Goal: Information Seeking & Learning: Understand process/instructions

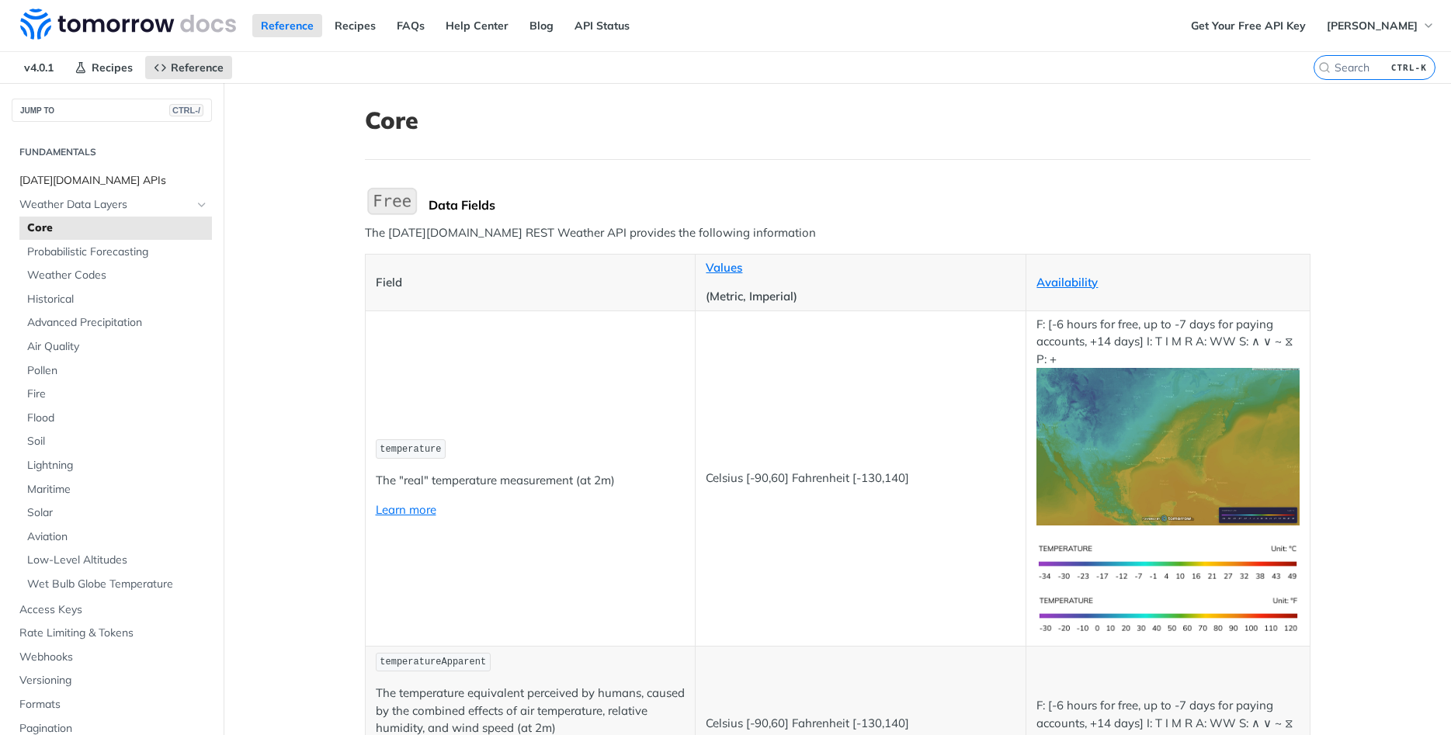
click at [96, 183] on span "[DATE][DOMAIN_NAME] APIs" at bounding box center [113, 181] width 189 height 16
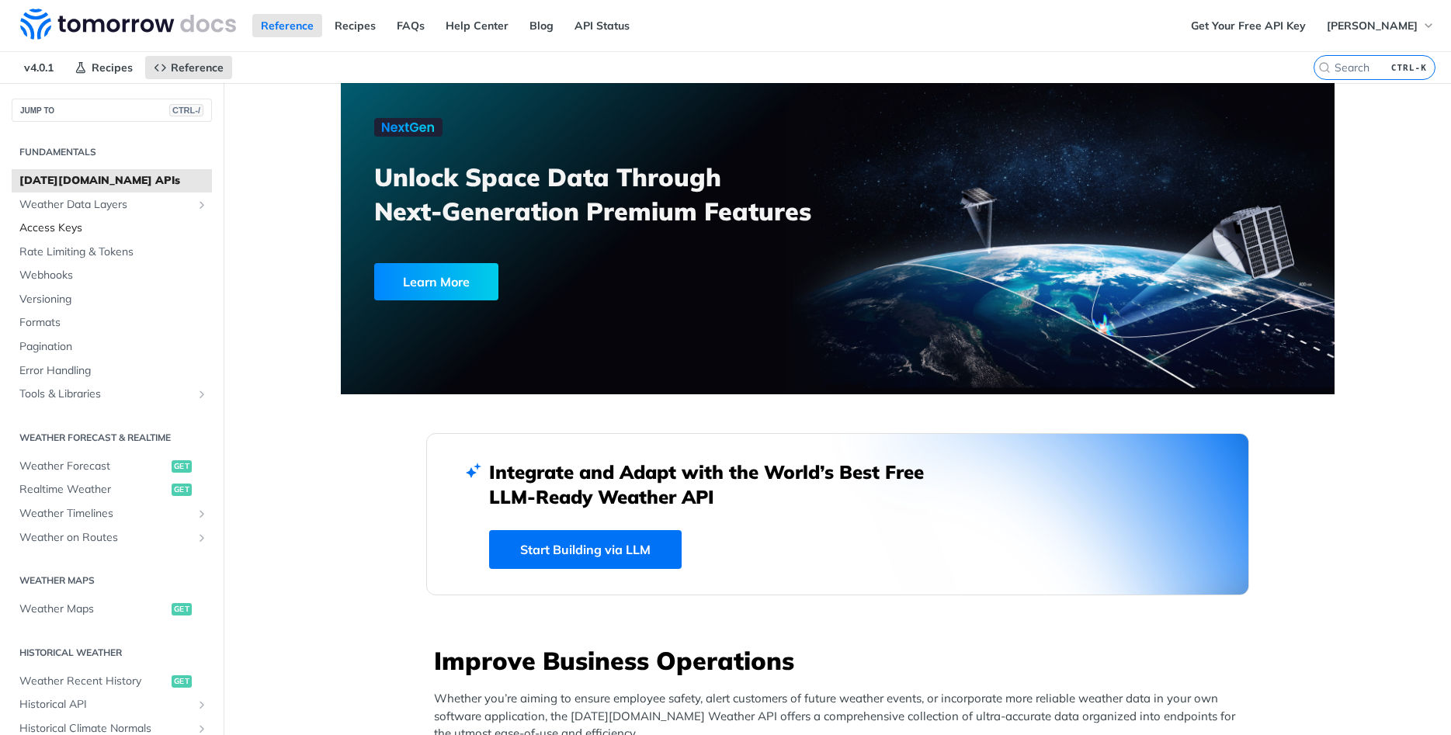
click at [65, 228] on span "Access Keys" at bounding box center [113, 229] width 189 height 16
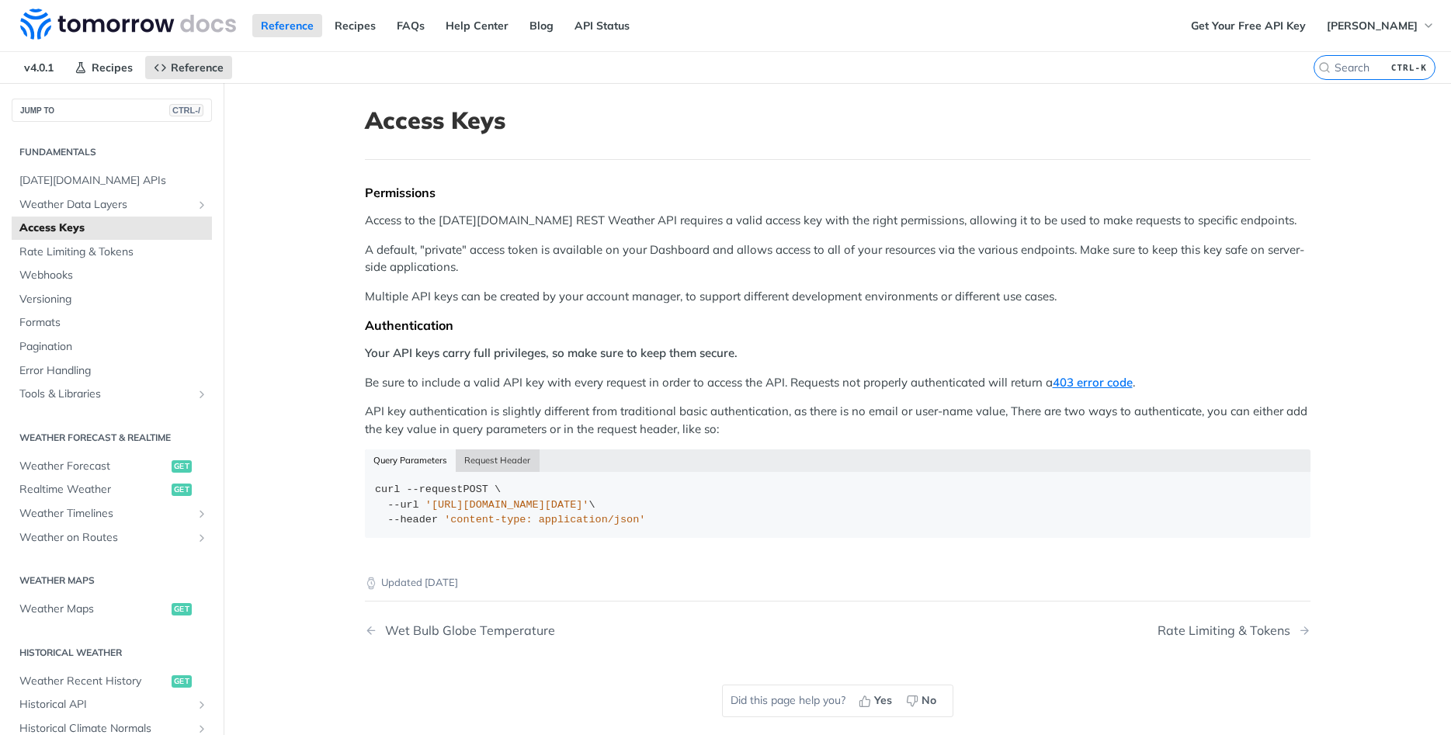
click at [480, 462] on button "Request Header" at bounding box center [498, 461] width 84 height 22
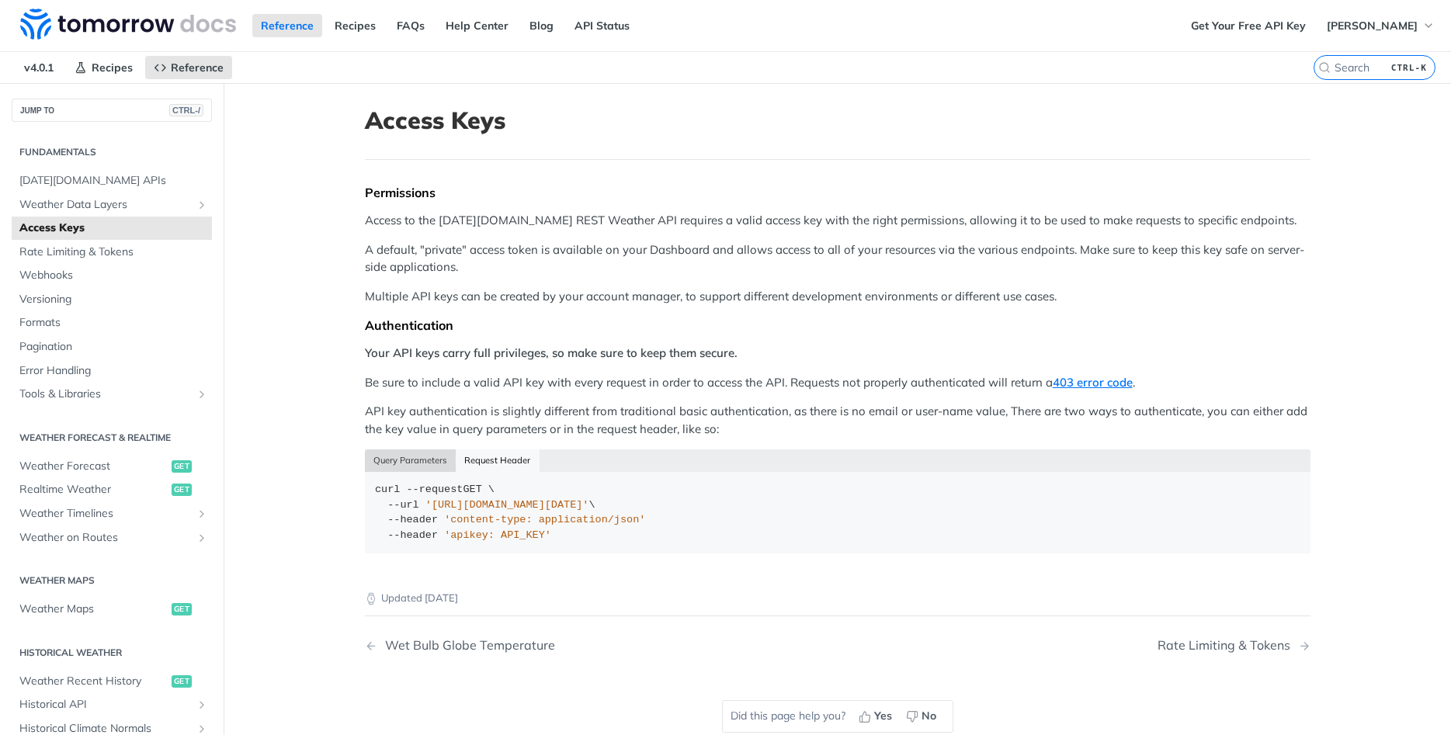
click at [402, 457] on button "Query Parameters" at bounding box center [411, 461] width 92 height 22
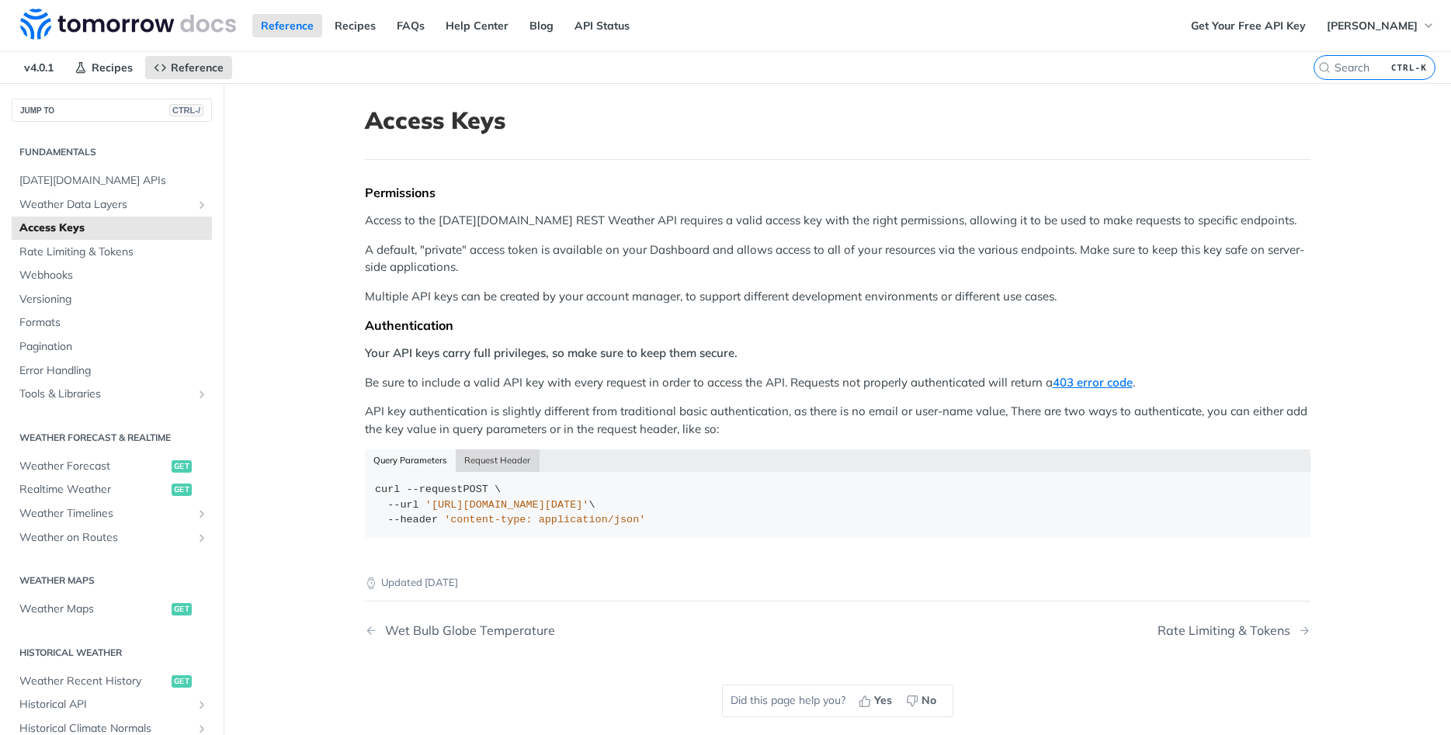
click at [502, 456] on button "Request Header" at bounding box center [498, 461] width 84 height 22
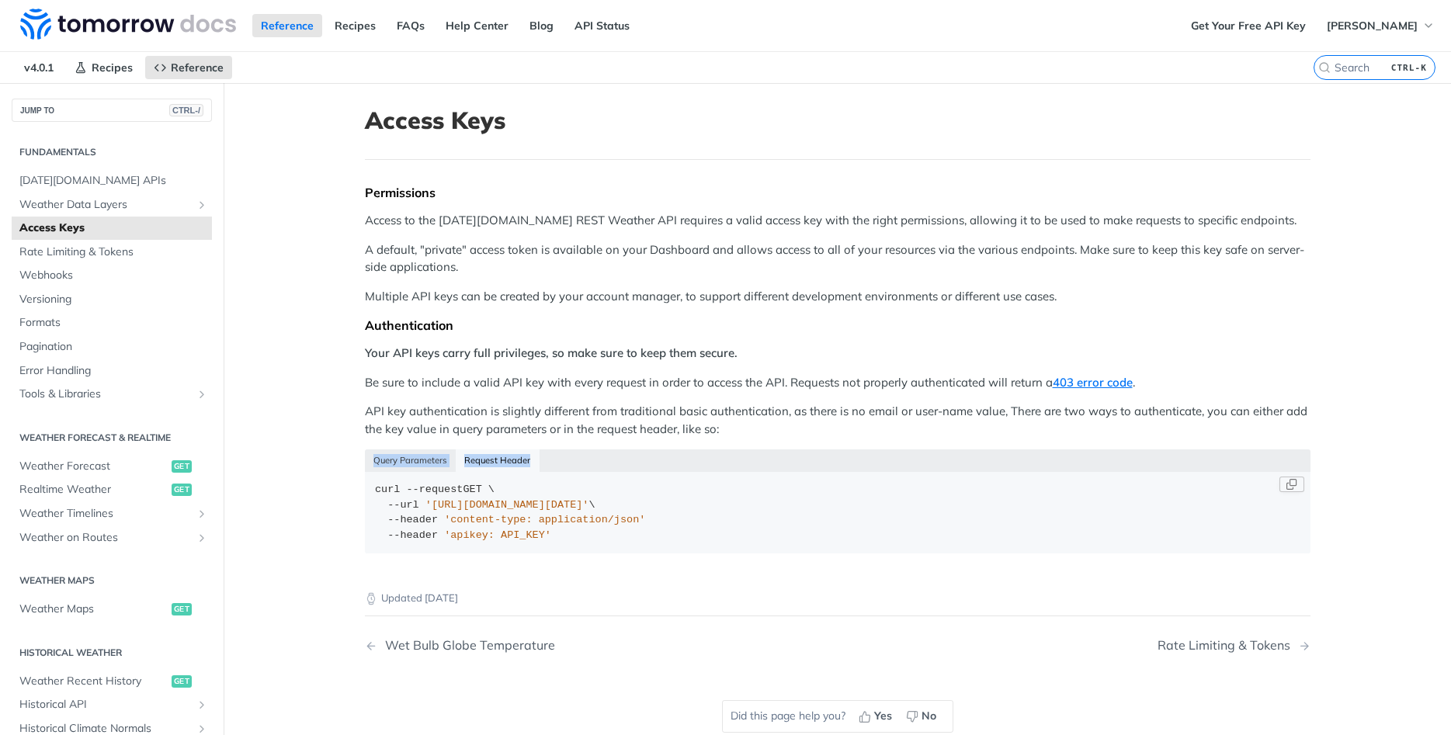
drag, startPoint x: 534, startPoint y: 537, endPoint x: 298, endPoint y: 467, distance: 246.0
click at [365, 472] on code "curl --request GET \ --url '[URL][DOMAIN_NAME][DATE]' \ --header 'content-type:…" at bounding box center [838, 513] width 946 height 82
copy div "Query Parameters Request Header curl --request POST \ --url '[URL][DOMAIN_NAME]…"
